Goal: Transaction & Acquisition: Book appointment/travel/reservation

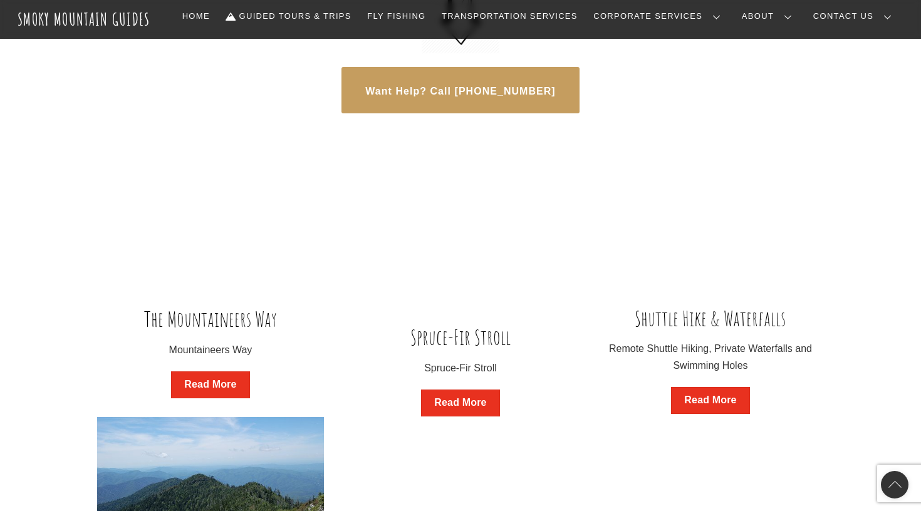
scroll to position [786, 0]
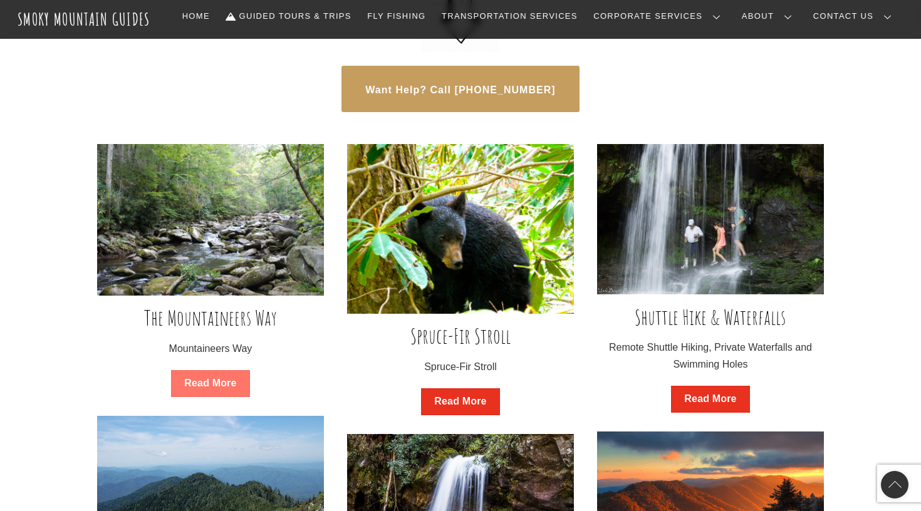
click at [209, 375] on link "Read More" at bounding box center [210, 383] width 78 height 27
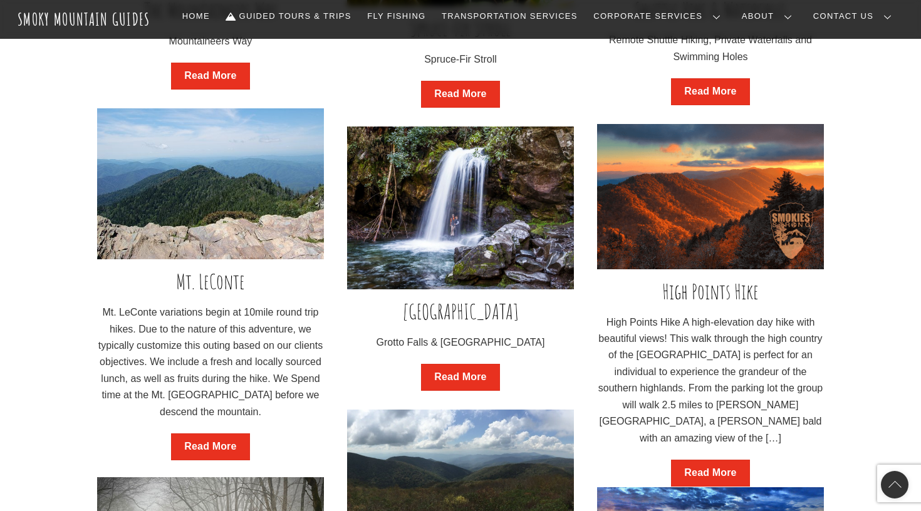
scroll to position [1097, 0]
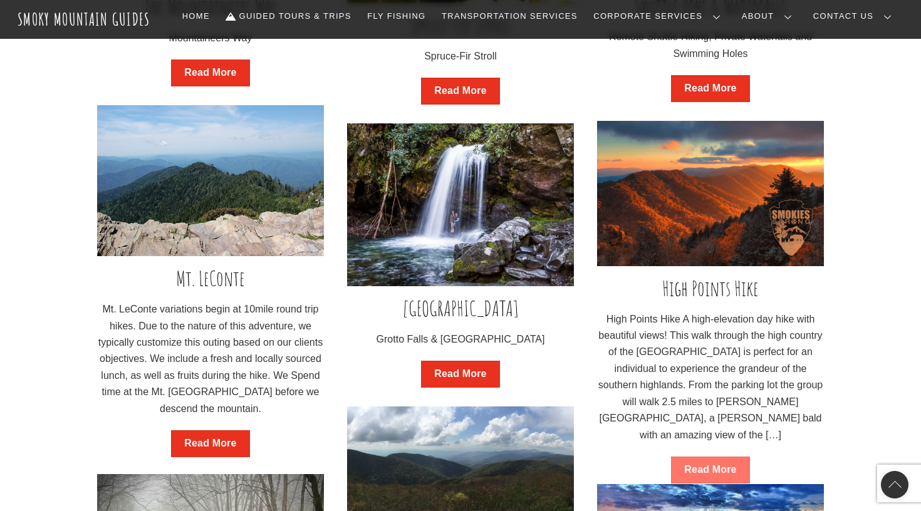
click at [705, 457] on link "Read More" at bounding box center [710, 470] width 78 height 27
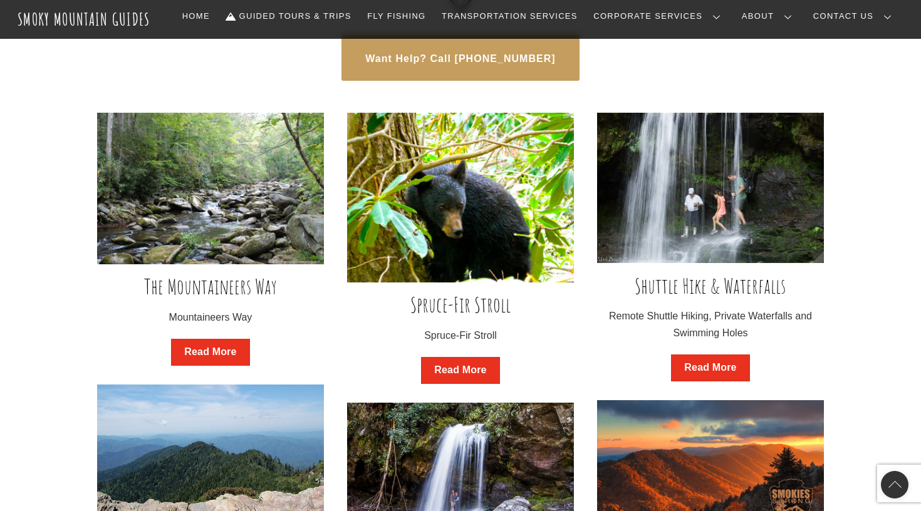
scroll to position [759, 0]
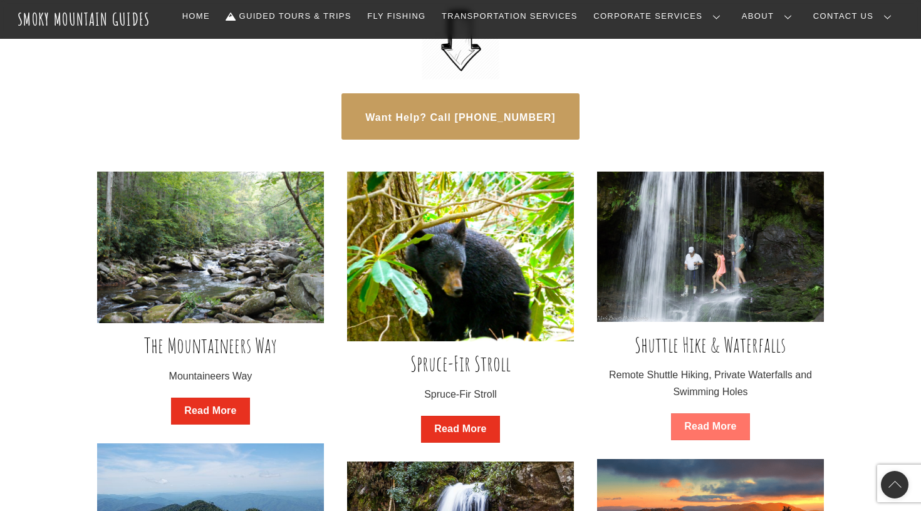
click at [704, 421] on link "Read More" at bounding box center [710, 426] width 78 height 27
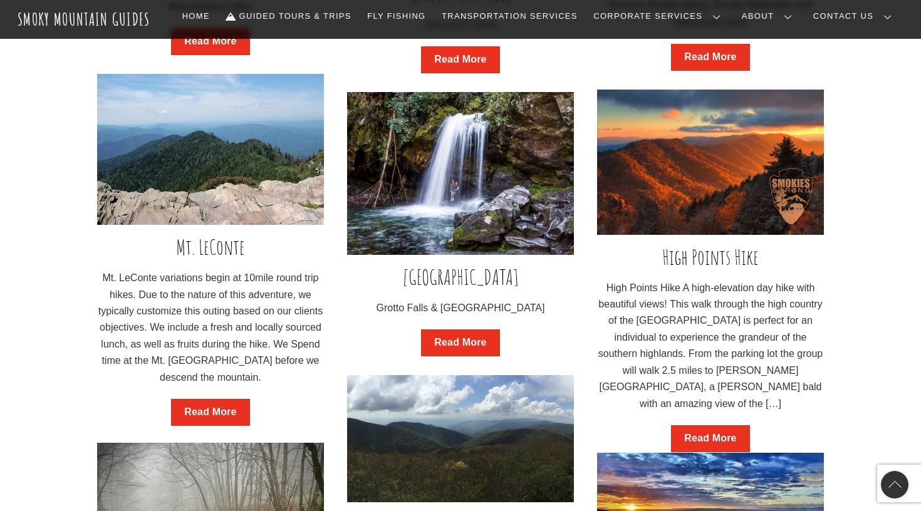
scroll to position [1136, 0]
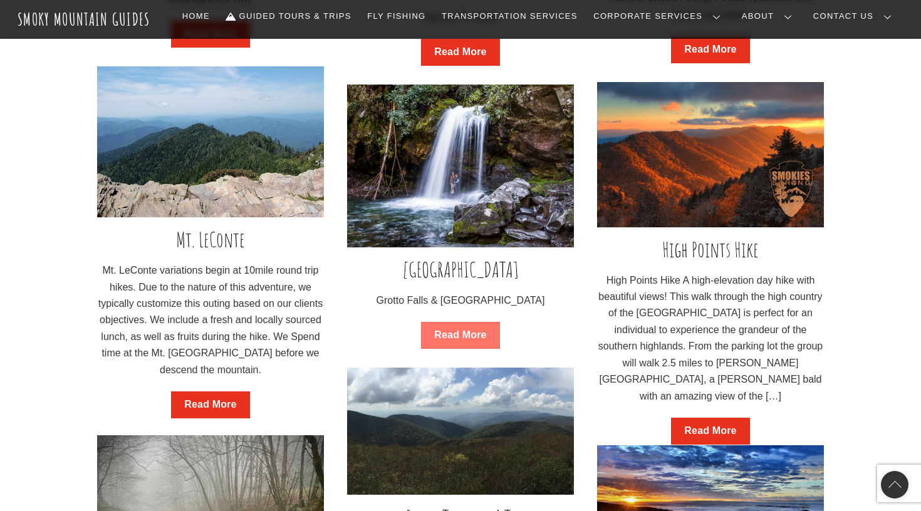
click at [447, 328] on link "Read More" at bounding box center [460, 335] width 78 height 27
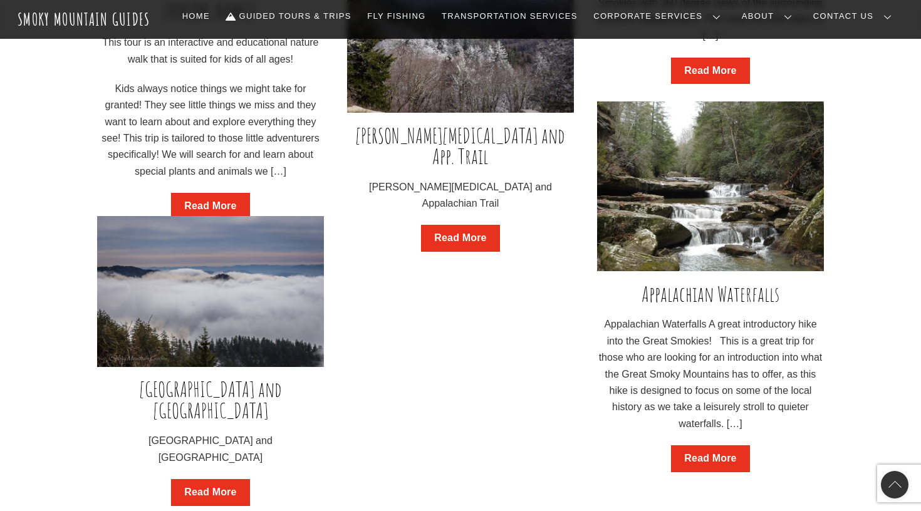
scroll to position [1811, 0]
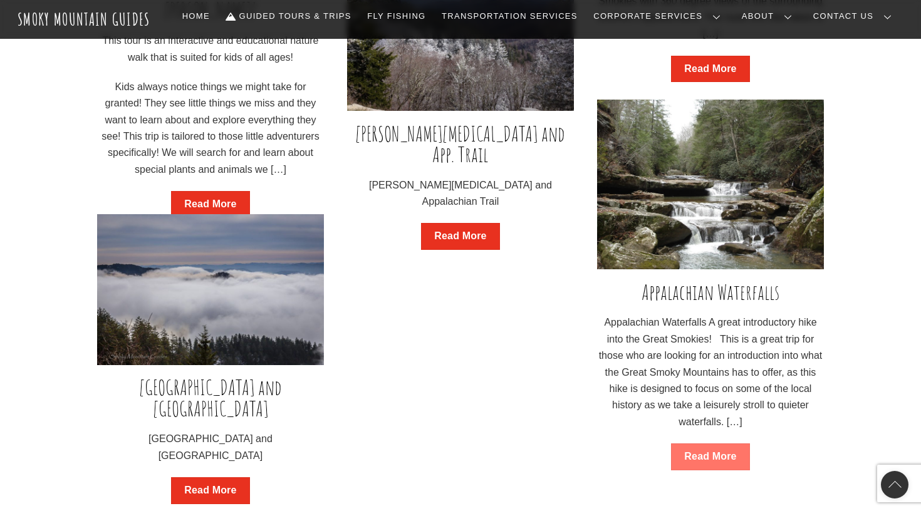
click at [712, 450] on link "Read More" at bounding box center [710, 457] width 78 height 27
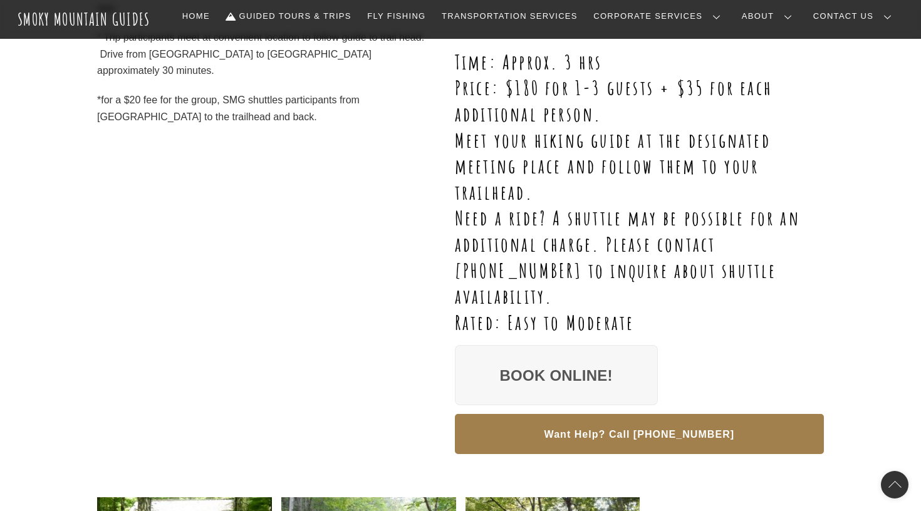
scroll to position [410, 0]
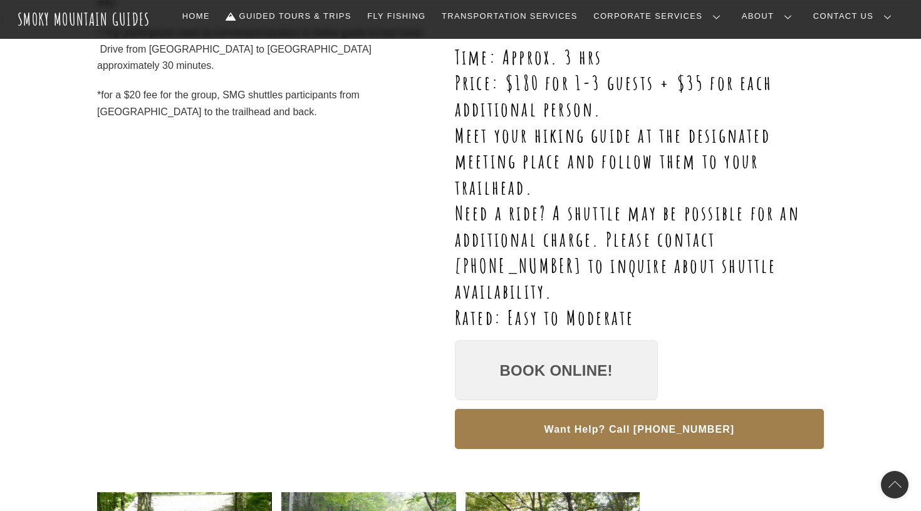
click at [519, 340] on link "Book Online!" at bounding box center [556, 370] width 203 height 60
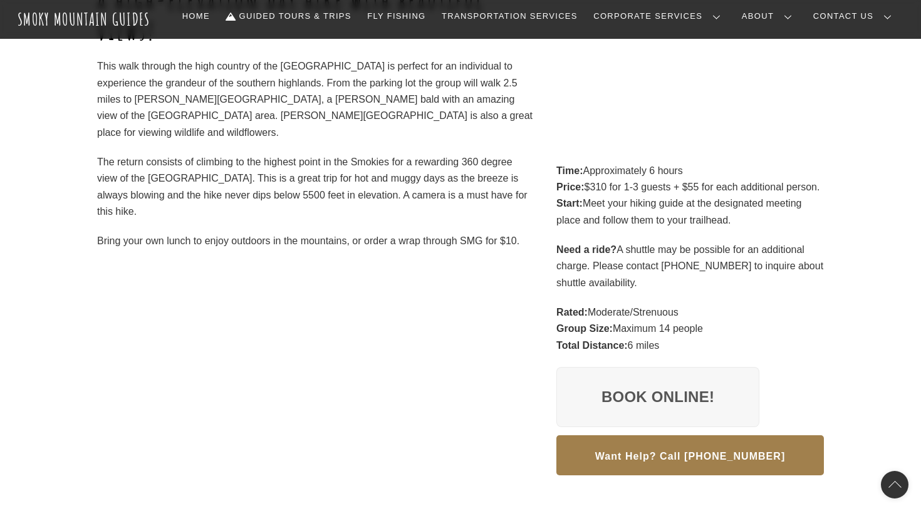
scroll to position [236, 0]
click at [656, 388] on link "Book Online!" at bounding box center [657, 396] width 203 height 60
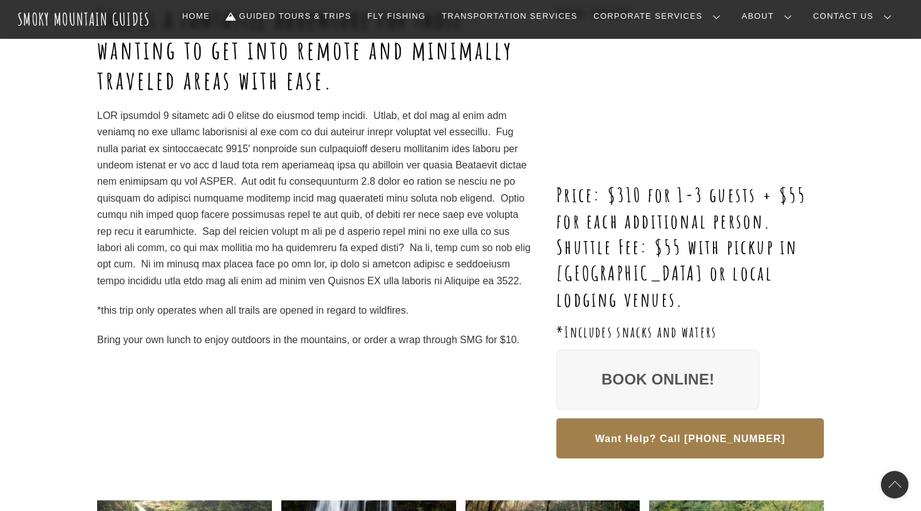
scroll to position [247, 0]
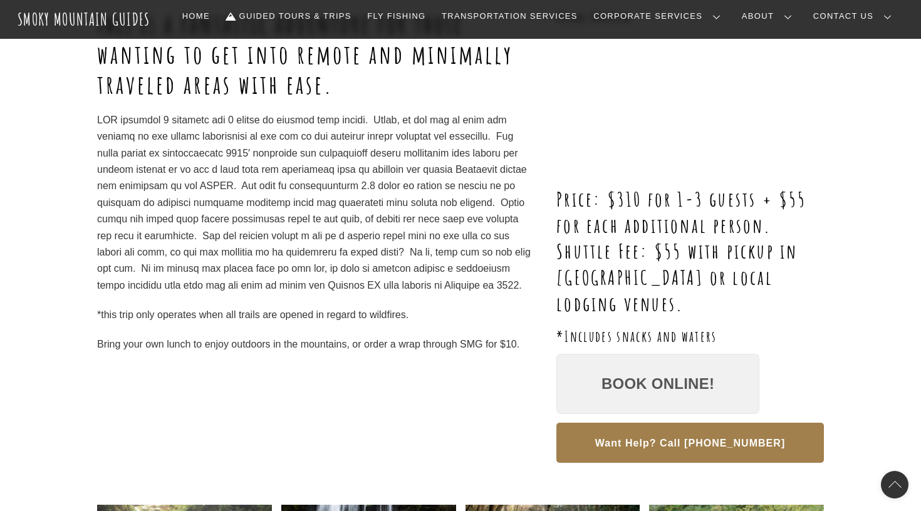
click at [640, 375] on link "Book Online!" at bounding box center [657, 384] width 203 height 60
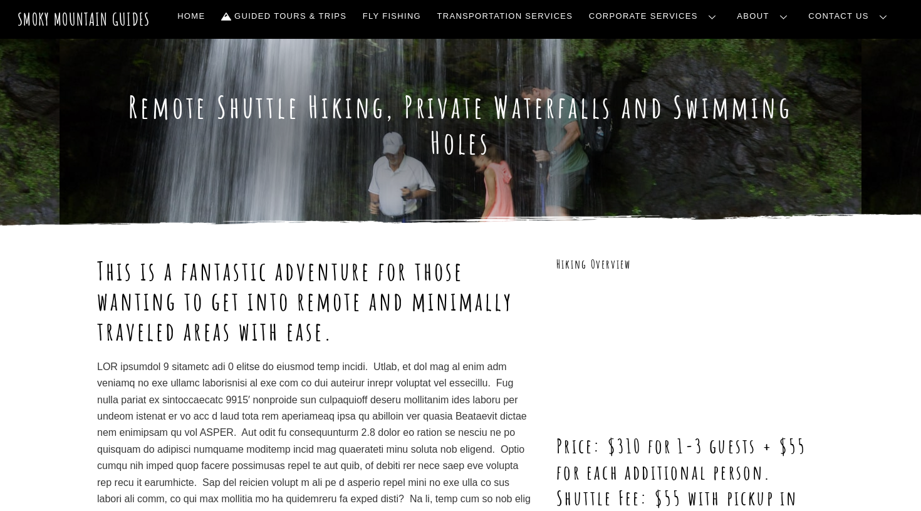
scroll to position [0, 0]
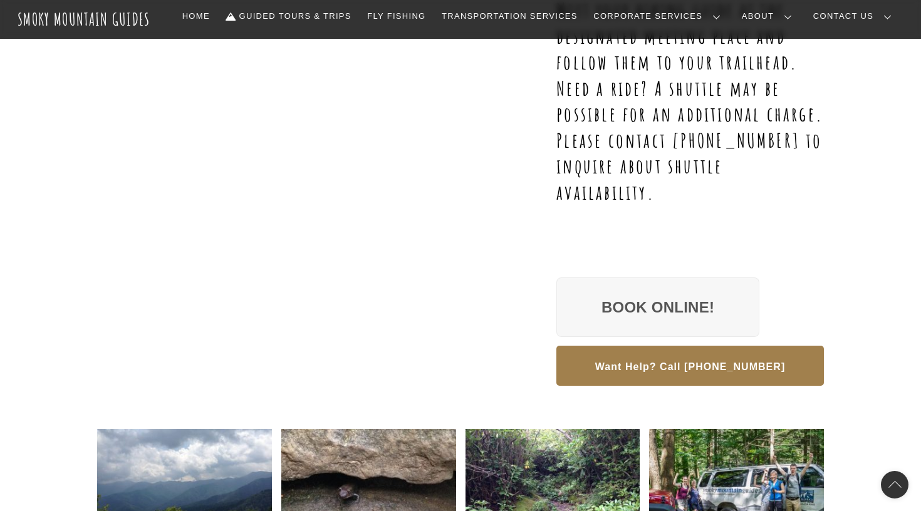
scroll to position [487, 0]
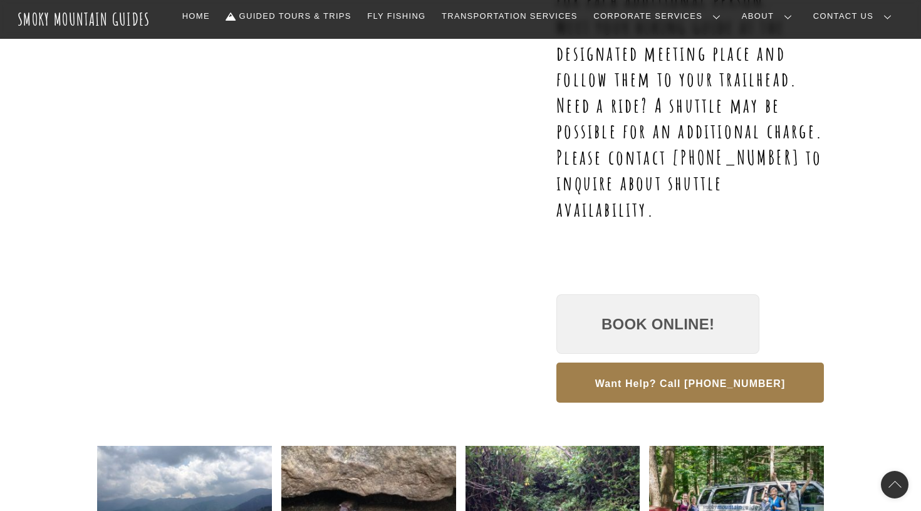
click at [656, 312] on link "Book Online!" at bounding box center [657, 324] width 203 height 60
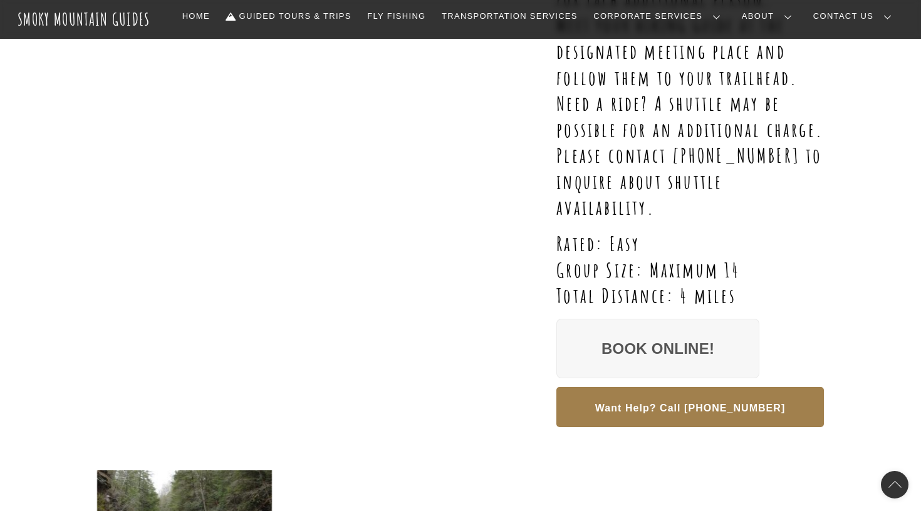
scroll to position [474, 0]
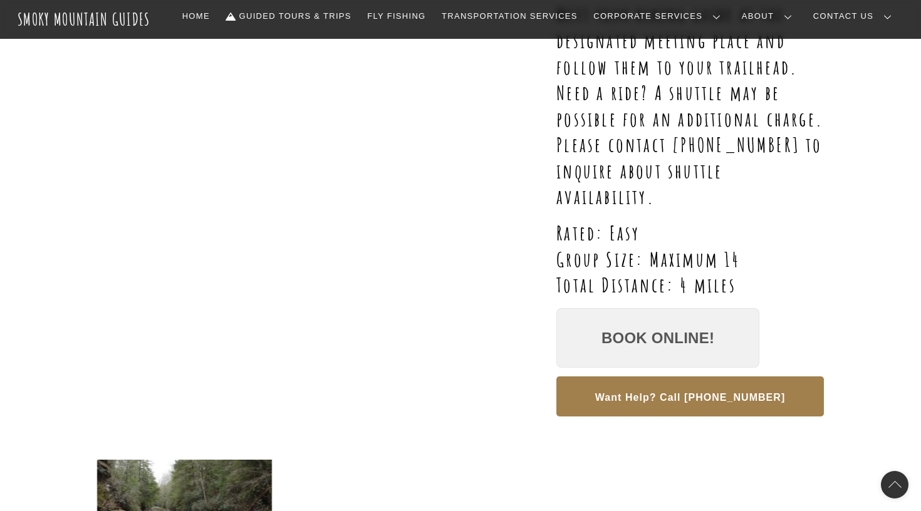
click at [626, 332] on link "Book Online!" at bounding box center [657, 338] width 203 height 60
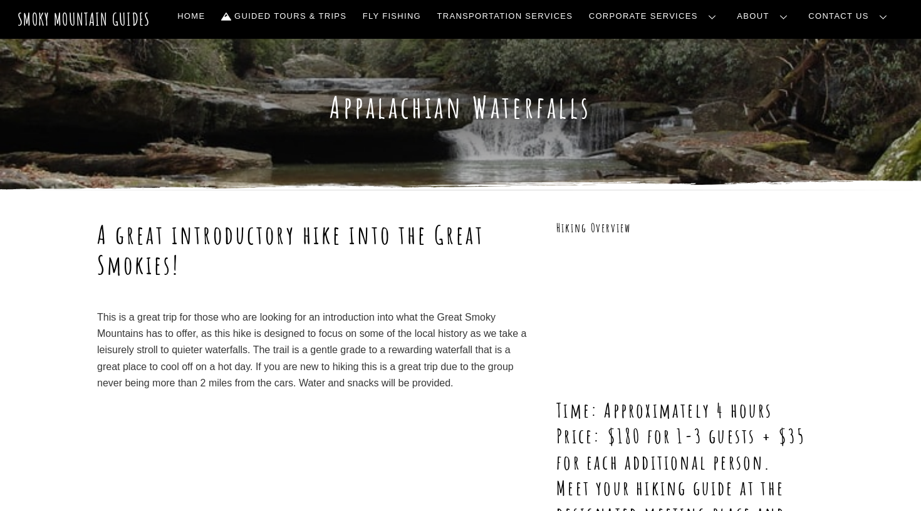
scroll to position [0, 0]
